Goal: Task Accomplishment & Management: Use online tool/utility

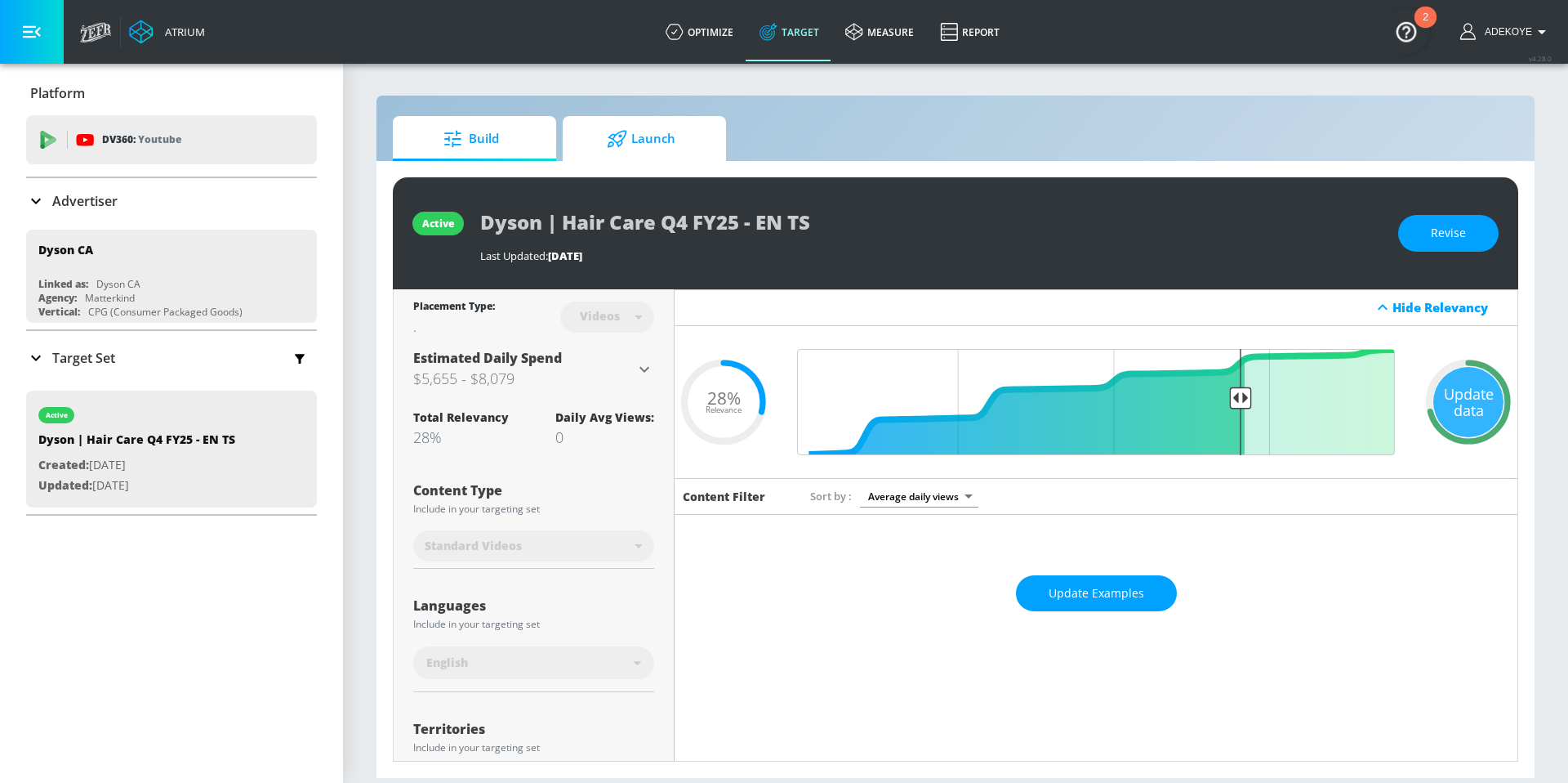
click at [691, 142] on span "Launch" at bounding box center [641, 138] width 124 height 39
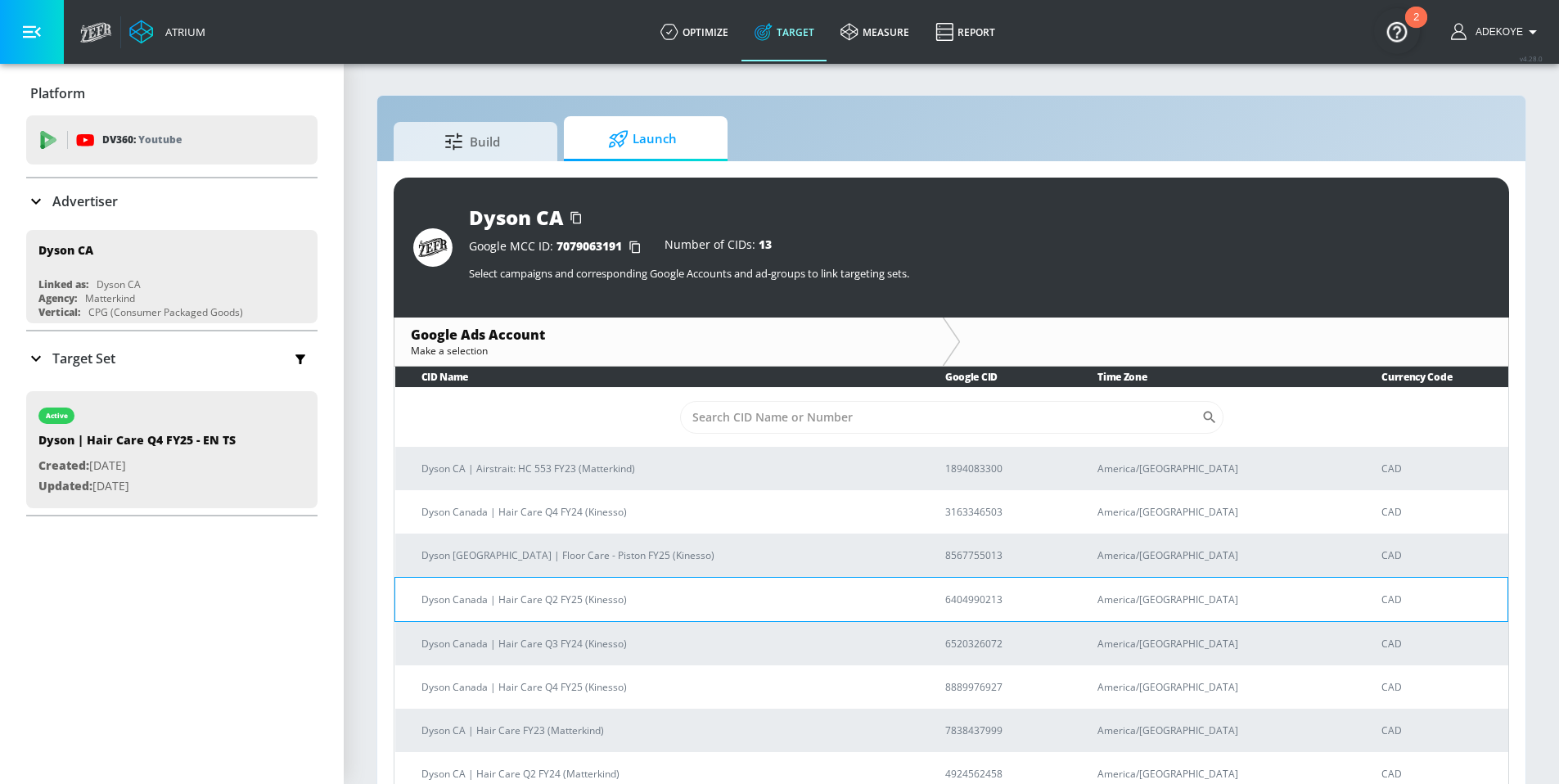
click at [527, 599] on p "Dyson Canada | Hair Care Q2 FY25 (Kinesso)" at bounding box center [664, 599] width 484 height 17
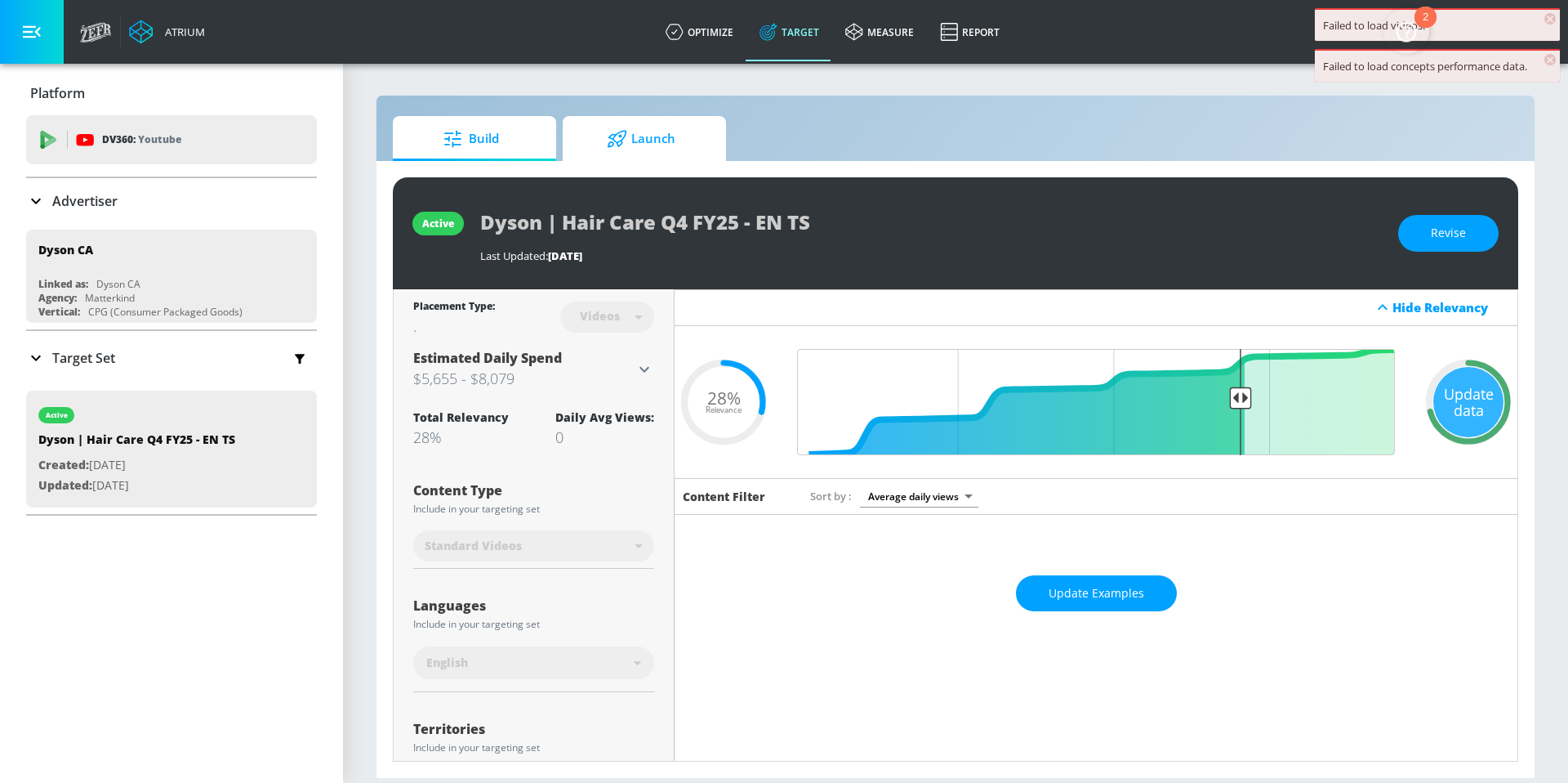
click at [647, 145] on span "Launch" at bounding box center [641, 138] width 124 height 39
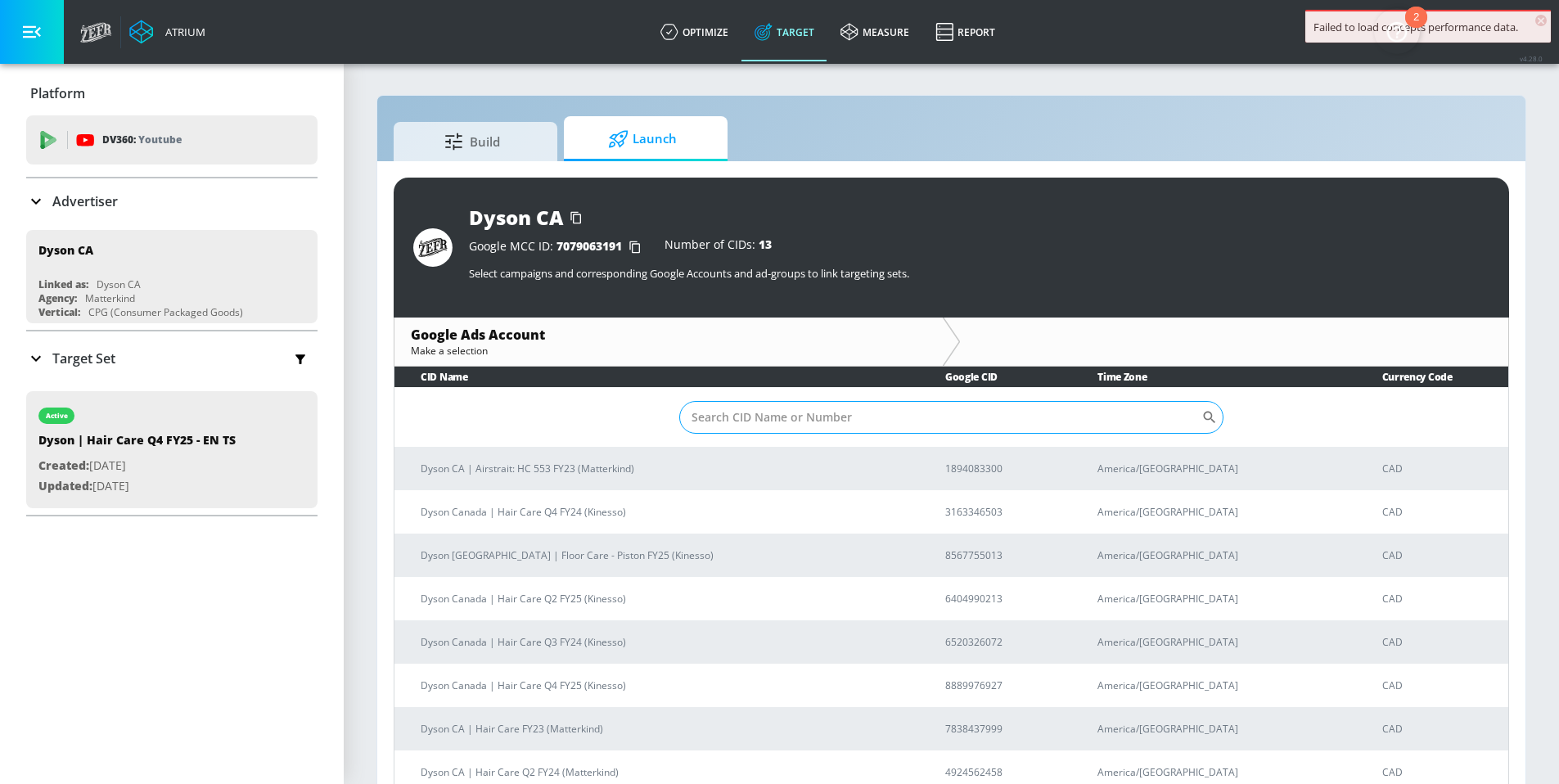
click at [853, 420] on input "Sort By" at bounding box center [940, 417] width 522 height 33
paste input "8889976927"
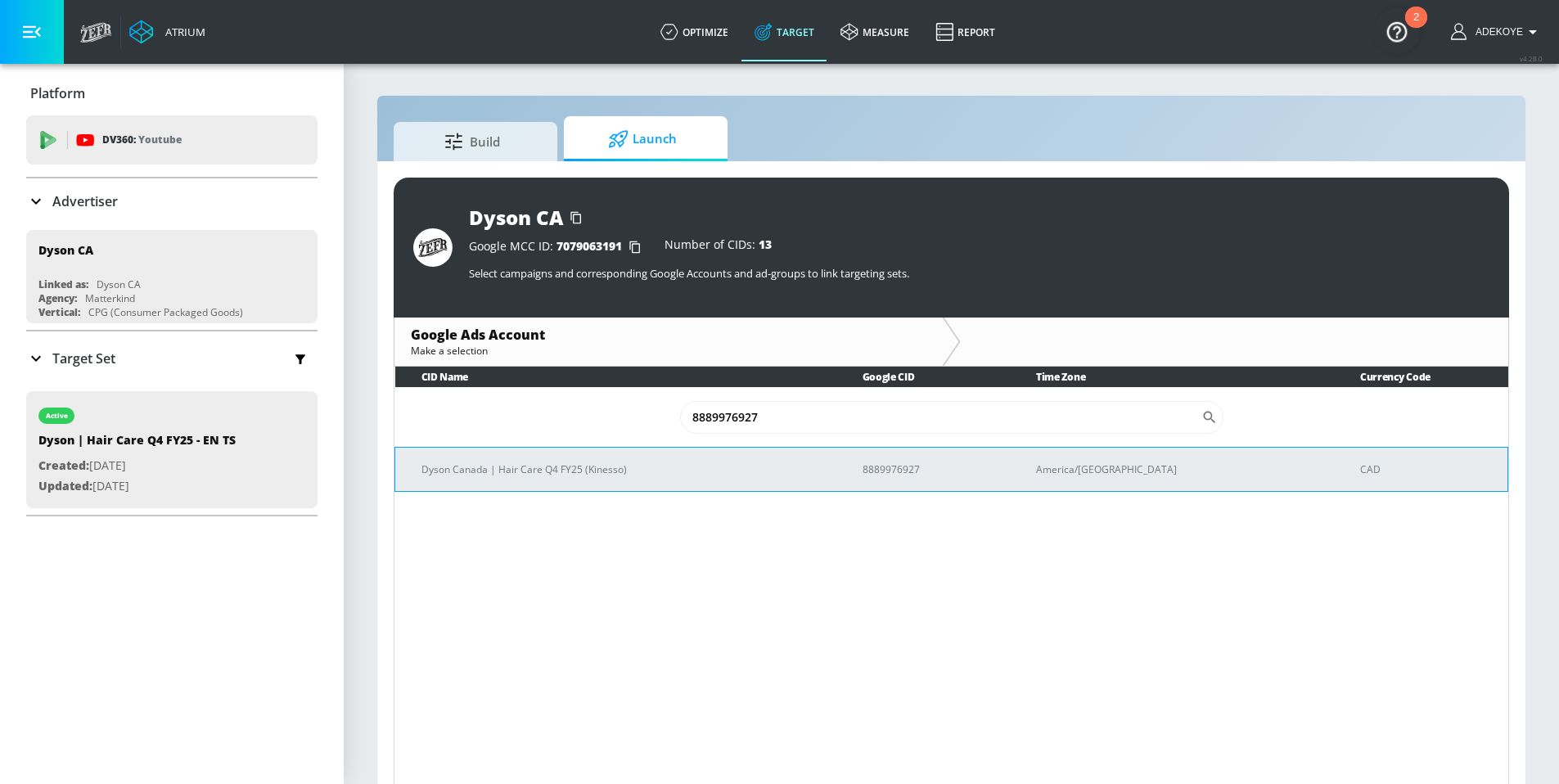
type input "8889976927"
click at [613, 474] on p "Dyson Canada | Hair Care Q4 FY25 (Kinesso)" at bounding box center [622, 469] width 402 height 17
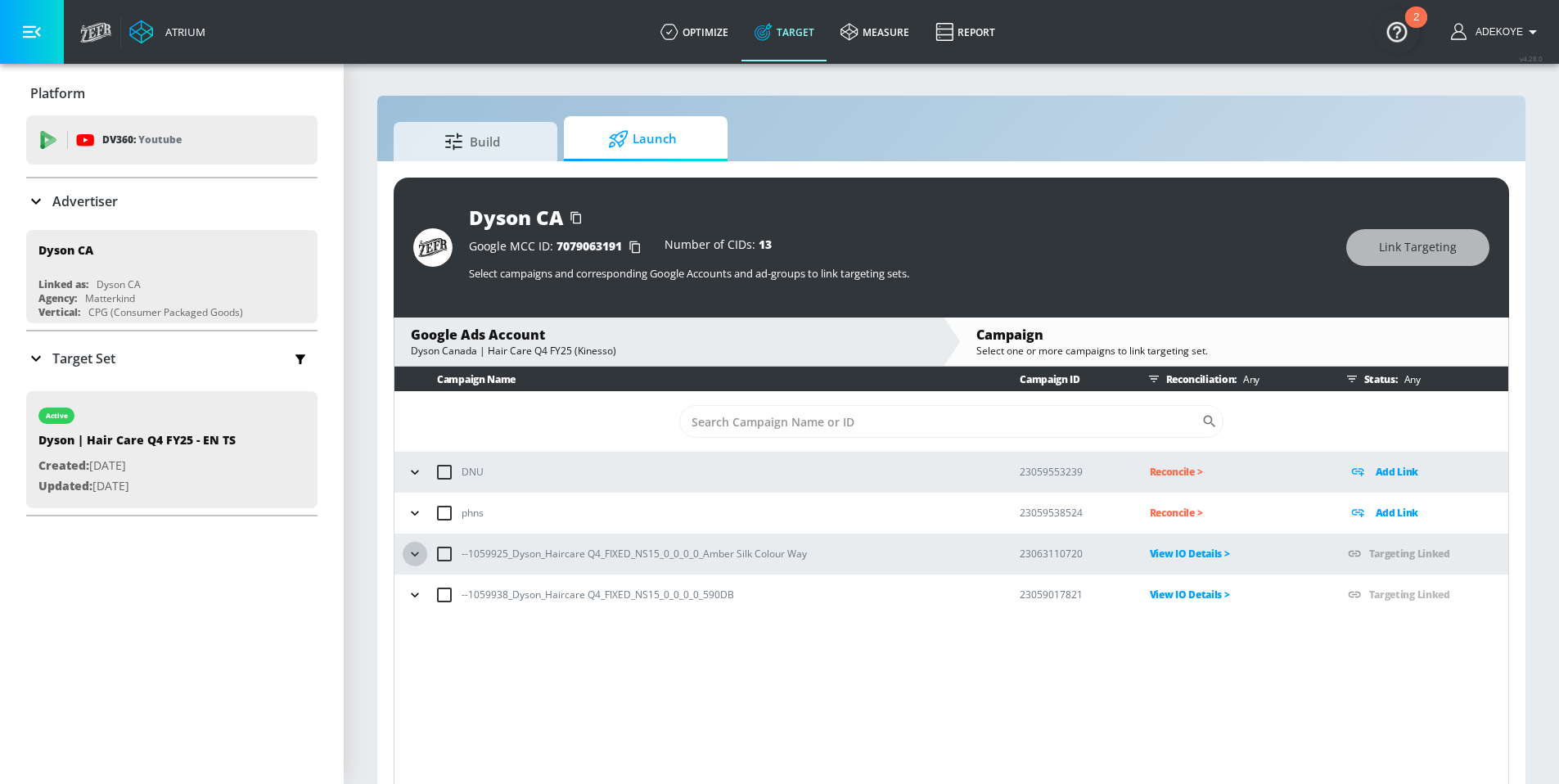
click at [409, 558] on icon "button" at bounding box center [415, 554] width 16 height 16
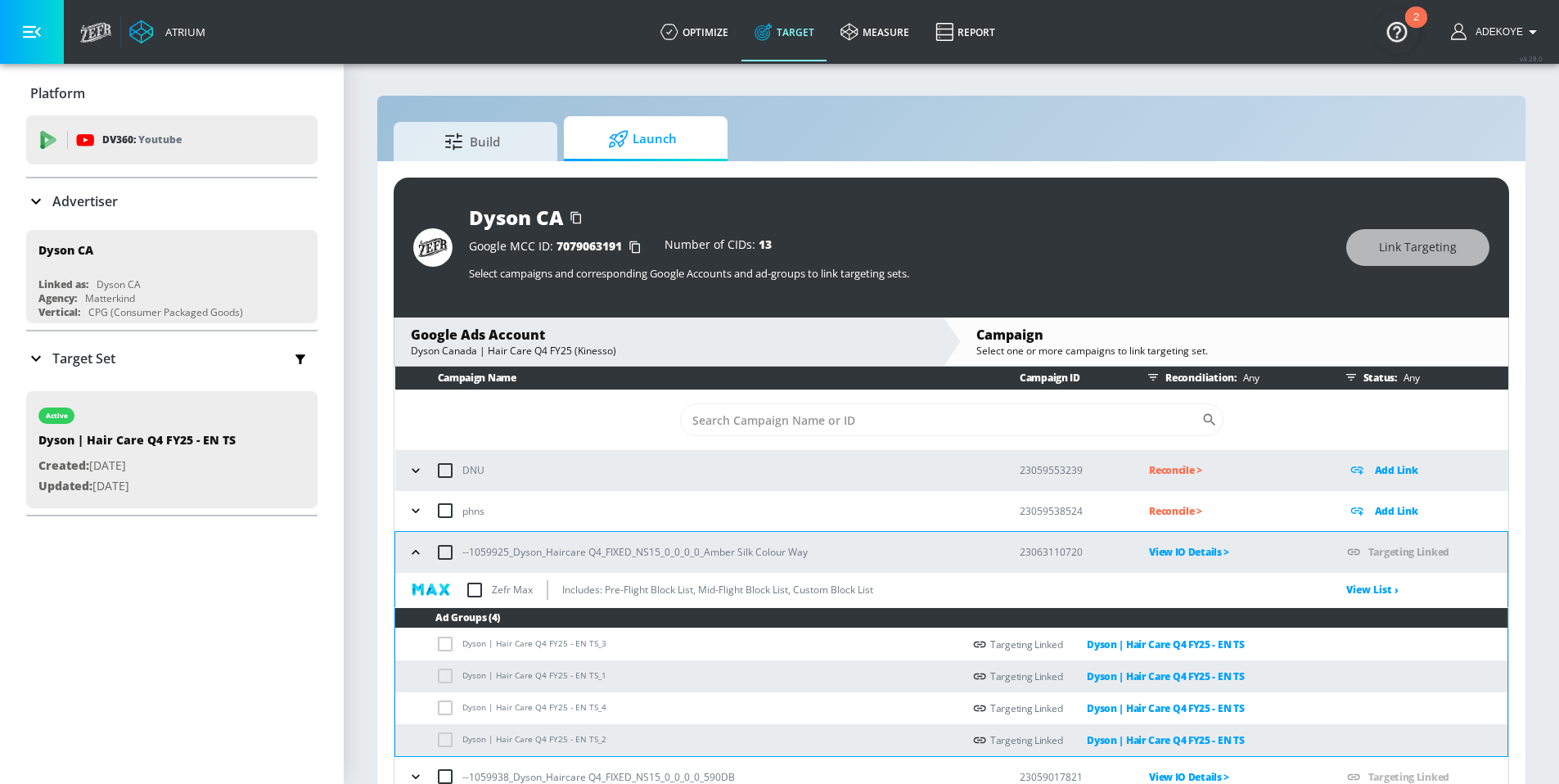
scroll to position [4, 0]
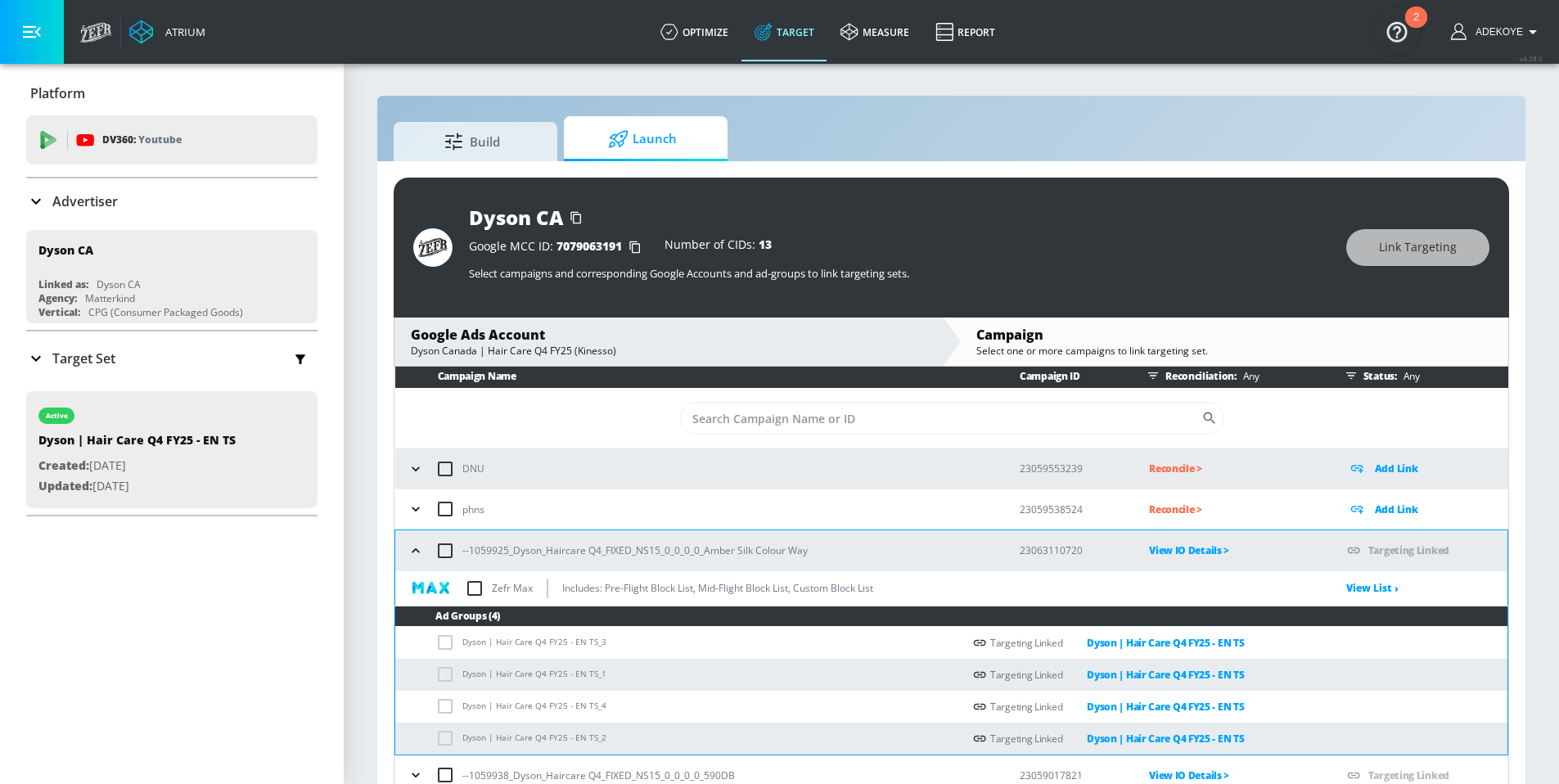
click at [419, 552] on icon "button" at bounding box center [415, 550] width 7 height 5
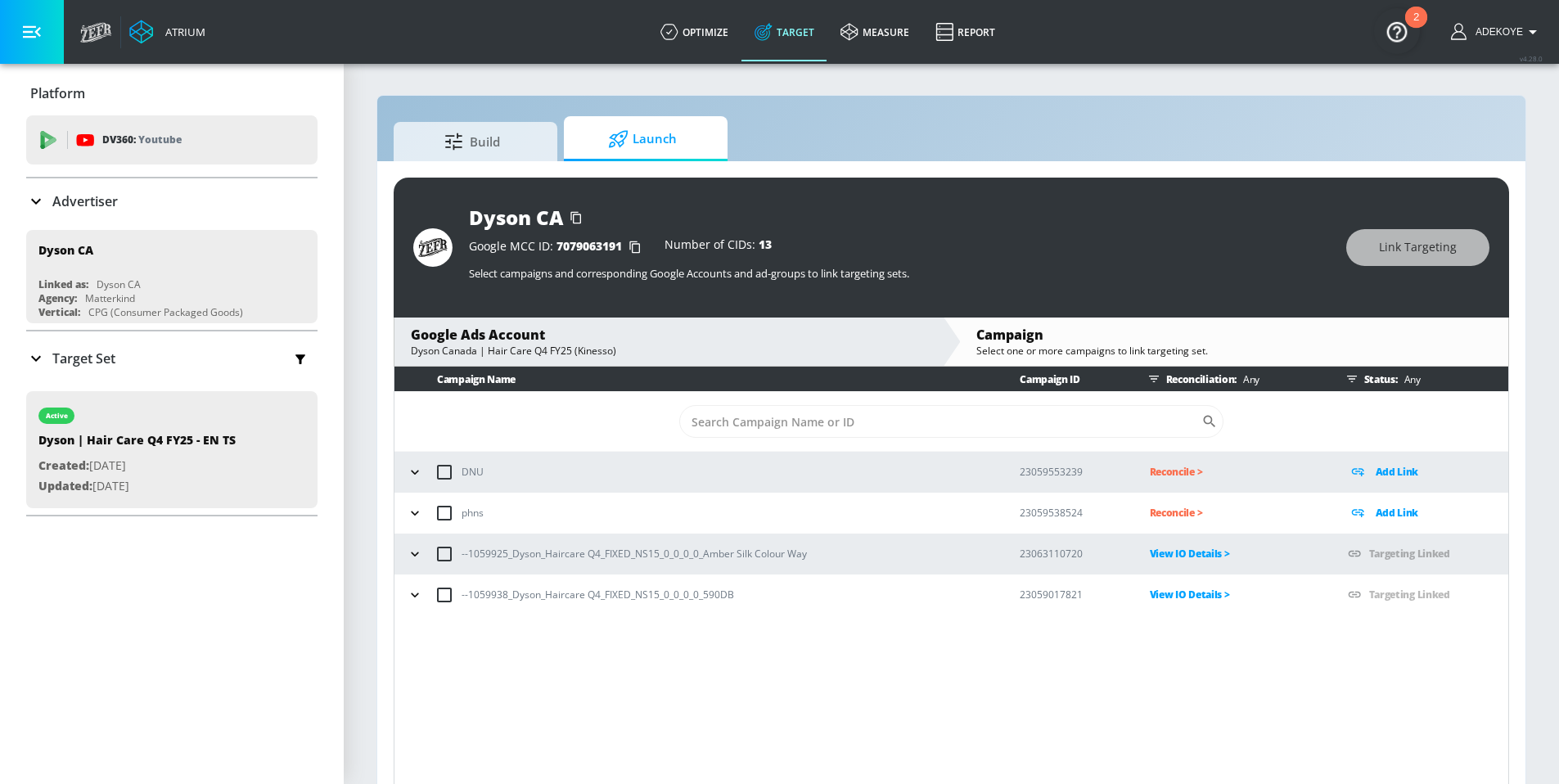
scroll to position [0, 0]
click at [406, 596] on icon "button" at bounding box center [415, 595] width 16 height 16
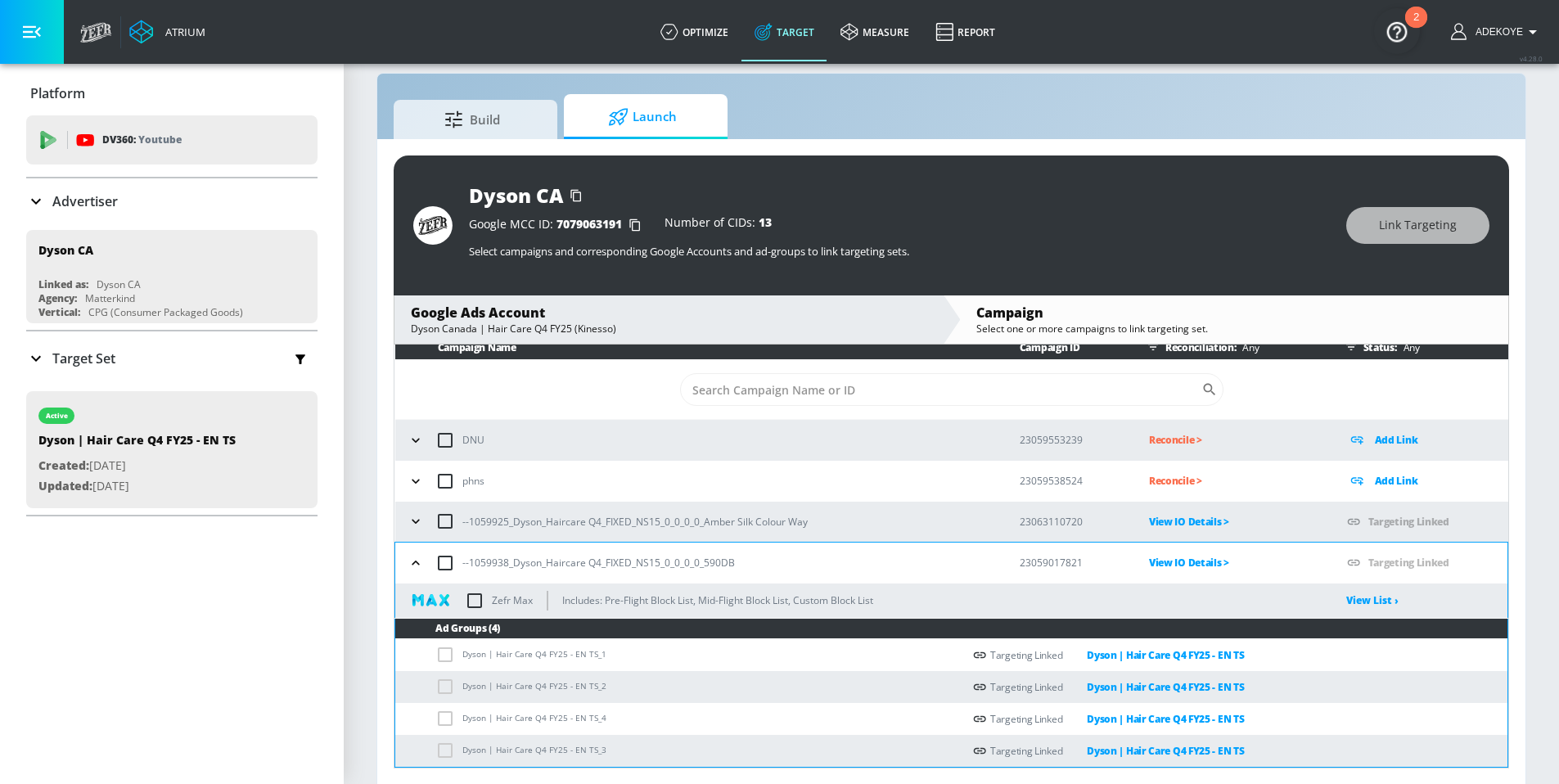
scroll to position [23, 0]
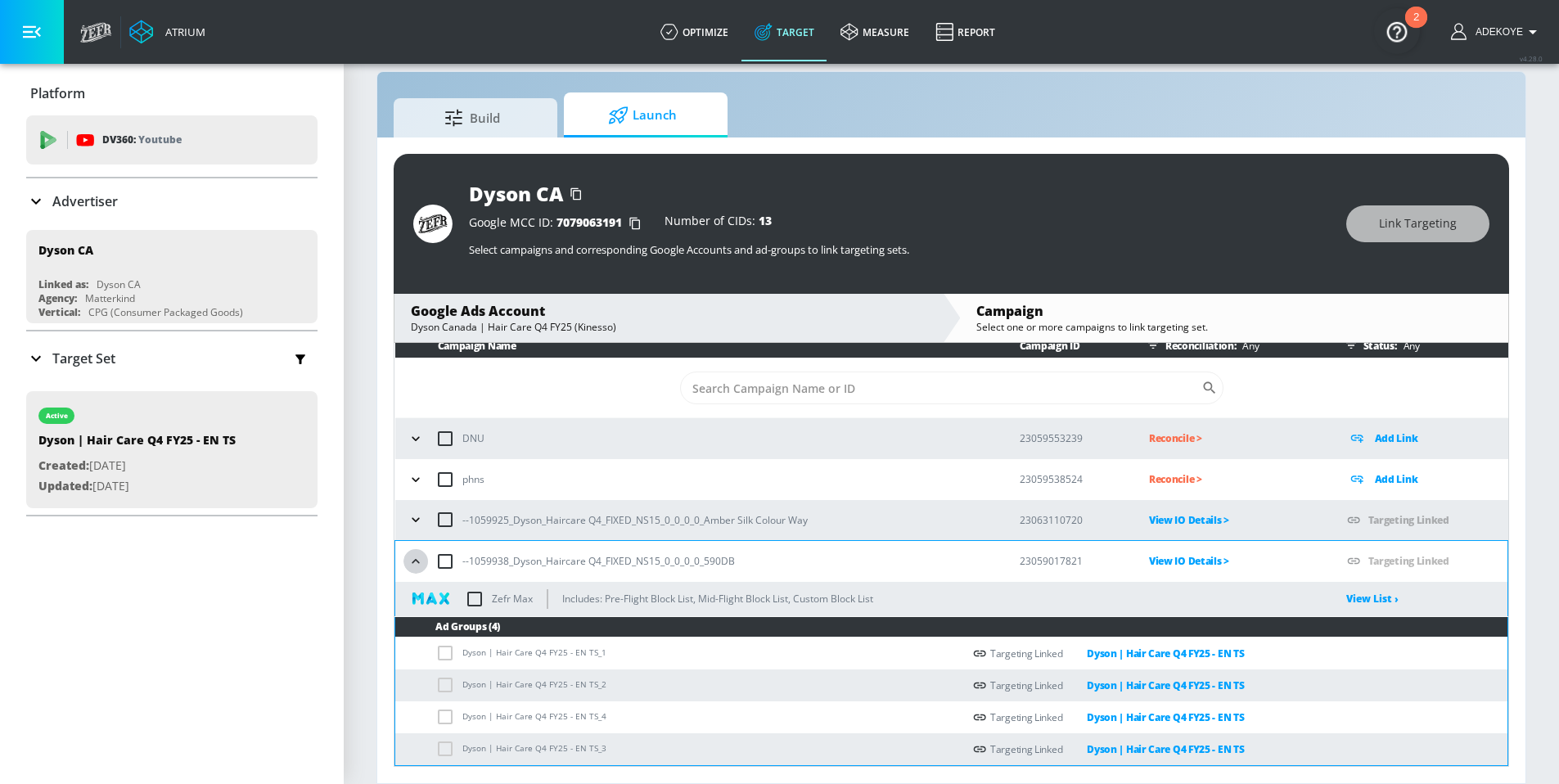
click at [413, 561] on icon "button" at bounding box center [415, 561] width 16 height 16
